Goal: Navigation & Orientation: Go to known website

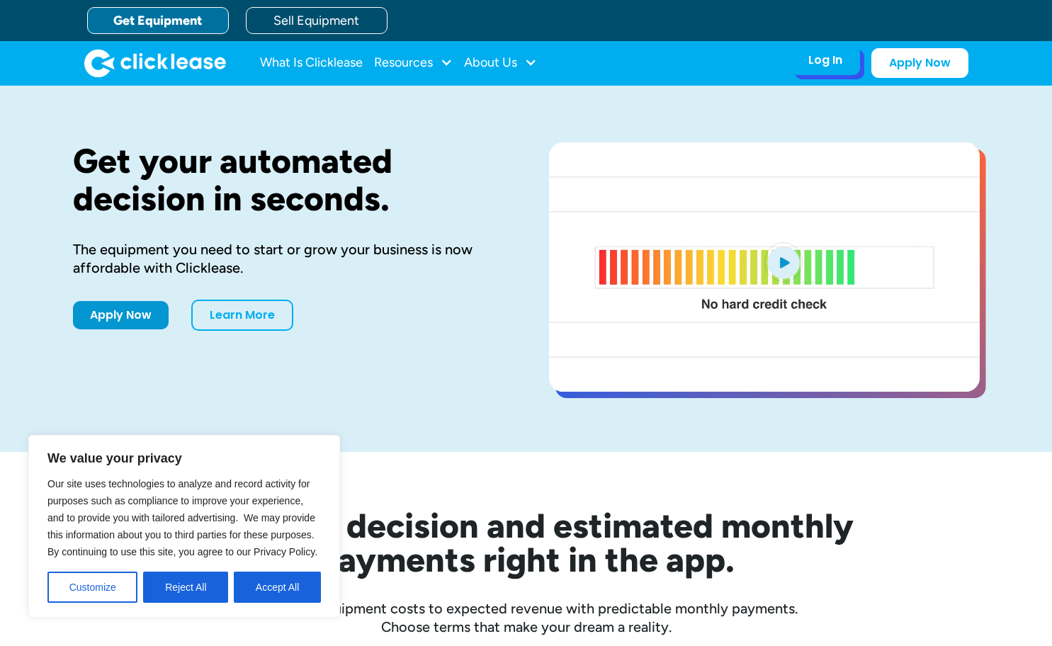
click at [842, 70] on div "Log In Account login I use Clicklease to get my equipment Partner Portal I offe…" at bounding box center [825, 60] width 69 height 30
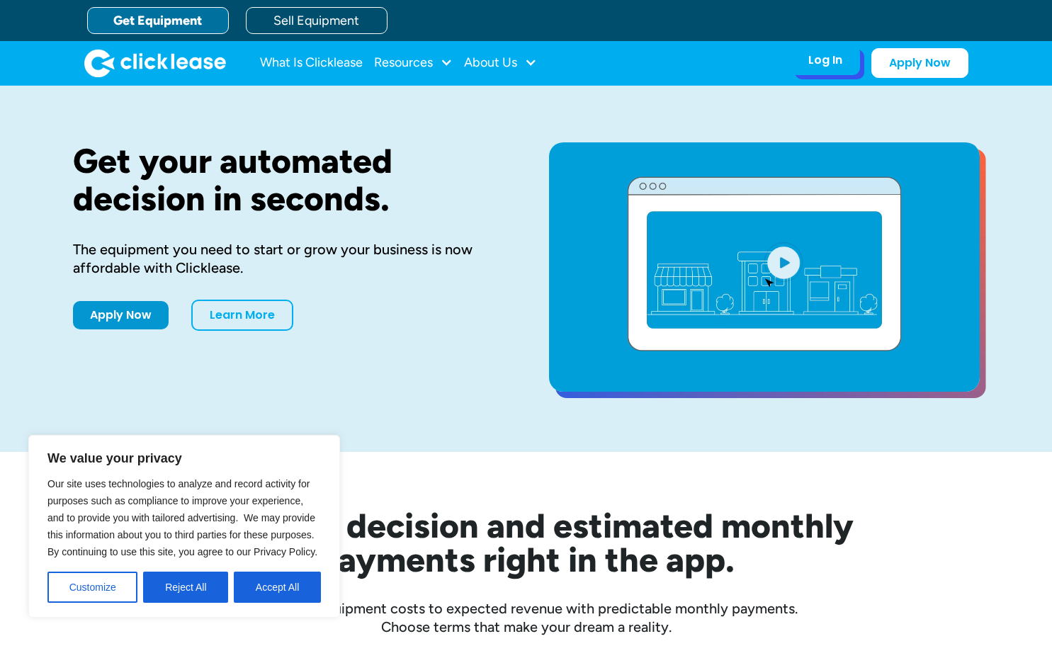
click at [833, 62] on div "Log In" at bounding box center [825, 60] width 34 height 14
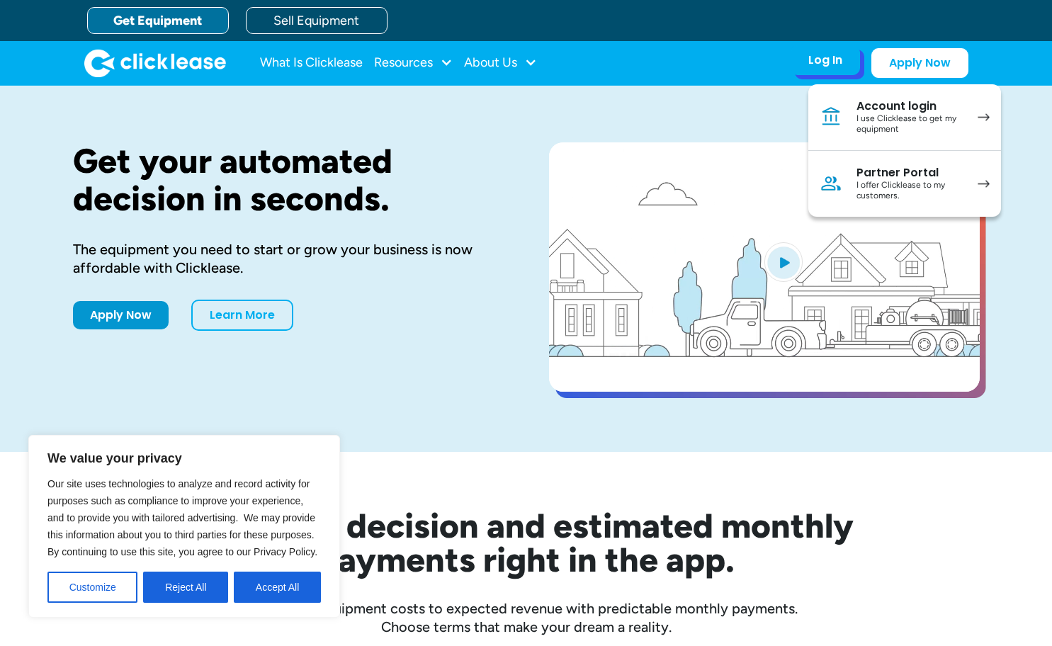
click at [898, 117] on div "I use Clicklease to get my equipment" at bounding box center [909, 124] width 107 height 22
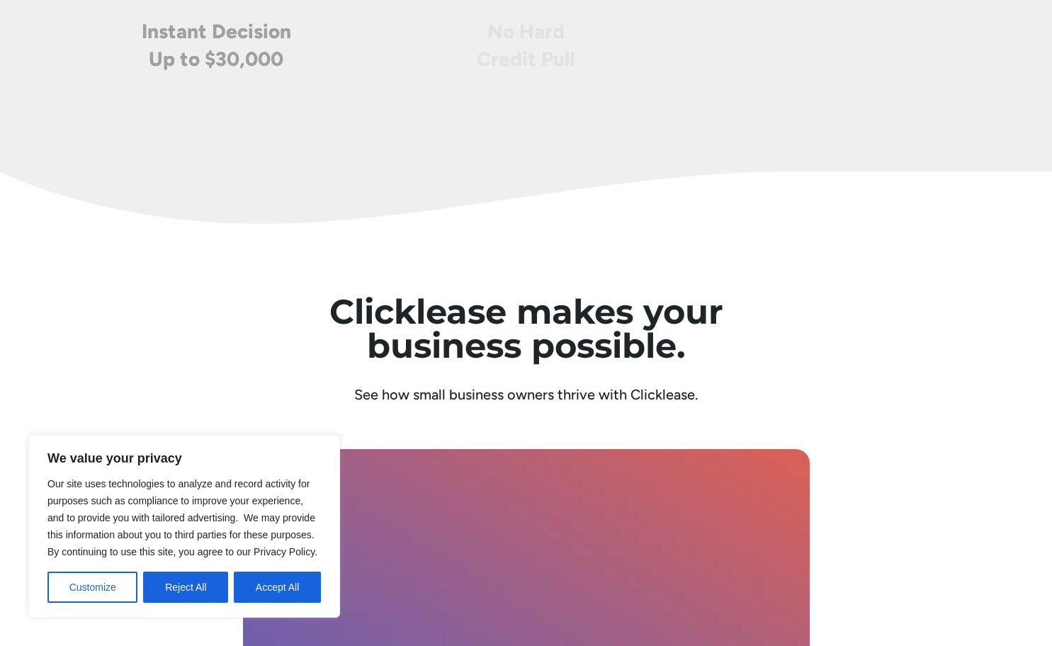
scroll to position [4918, 0]
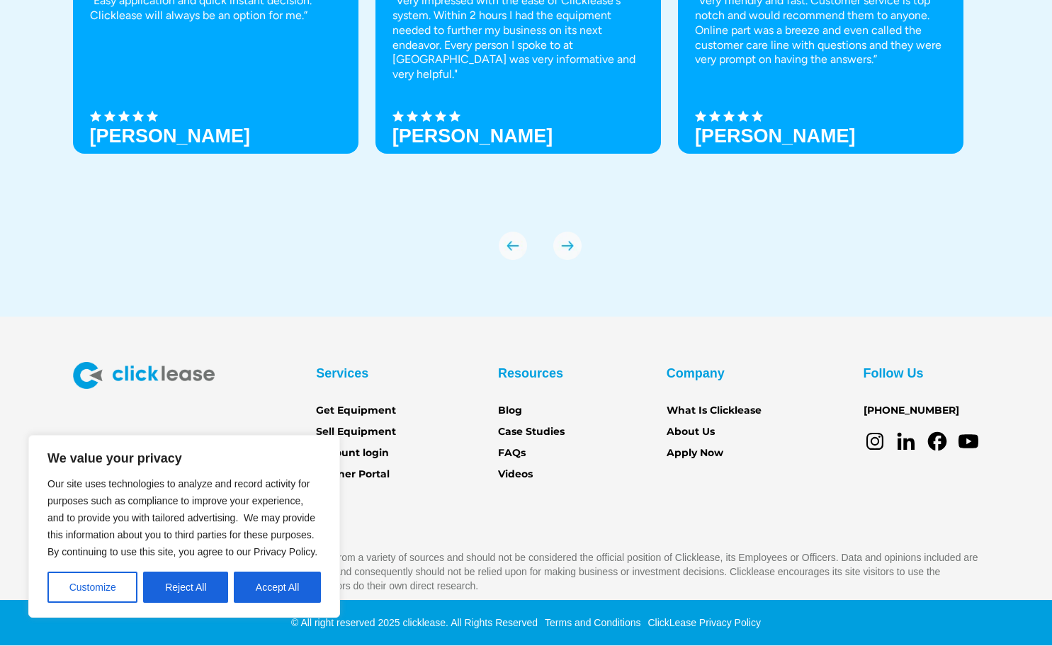
click at [276, 344] on section "Services Get Equipment Sell Equipment Account login Partner Portal Resources Bl…" at bounding box center [526, 481] width 1052 height 329
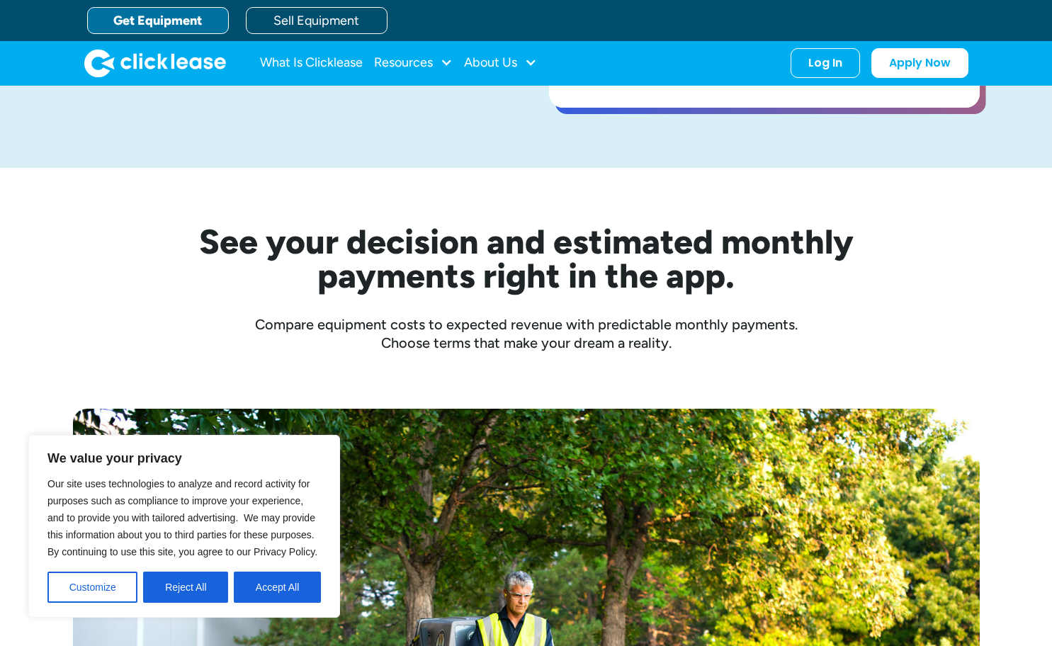
scroll to position [0, 0]
